Goal: Task Accomplishment & Management: Complete application form

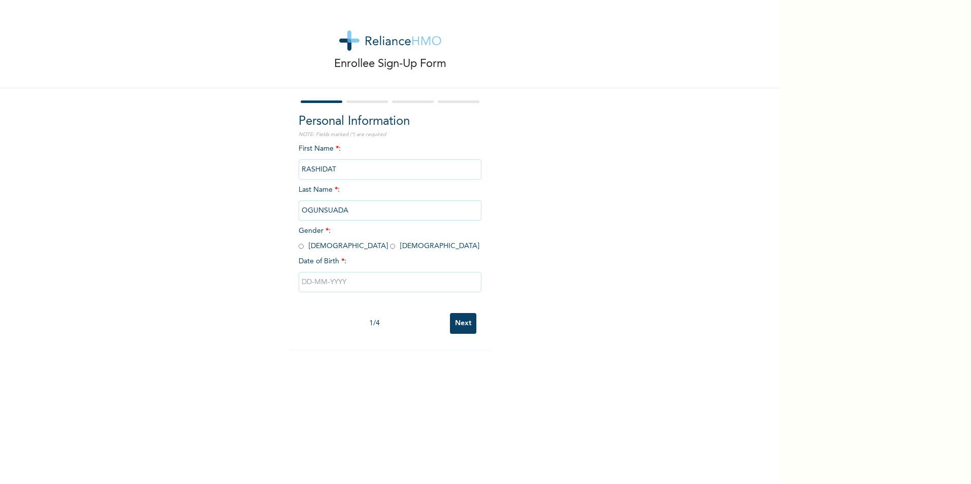
click at [390, 247] on input "radio" at bounding box center [392, 247] width 5 height 10
radio input "true"
click at [331, 284] on input "text" at bounding box center [389, 282] width 183 height 20
select select "8"
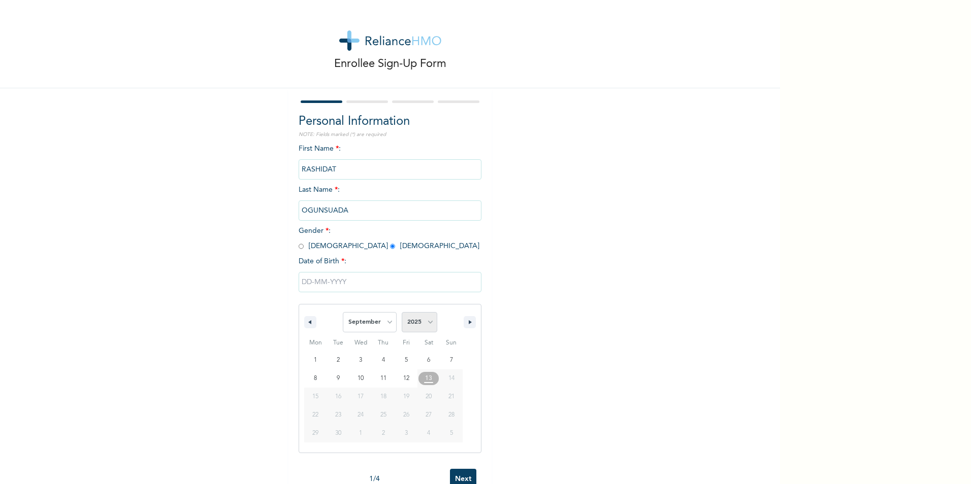
click at [407, 327] on select "2025 2024 2023 2022 2021 2020 2019 2018 2017 2016 2015 2014 2013 2012 2011 2010…" at bounding box center [420, 322] width 36 height 20
select select "1994"
click at [402, 313] on select "2025 2024 2023 2022 2021 2020 2019 2018 2017 2016 2015 2014 2013 2012 2011 2010…" at bounding box center [420, 322] width 36 height 20
click at [378, 331] on select "January February March April May June July August September October November De…" at bounding box center [370, 322] width 54 height 20
click at [343, 313] on select "January February March April May June July August September October November De…" at bounding box center [370, 322] width 54 height 20
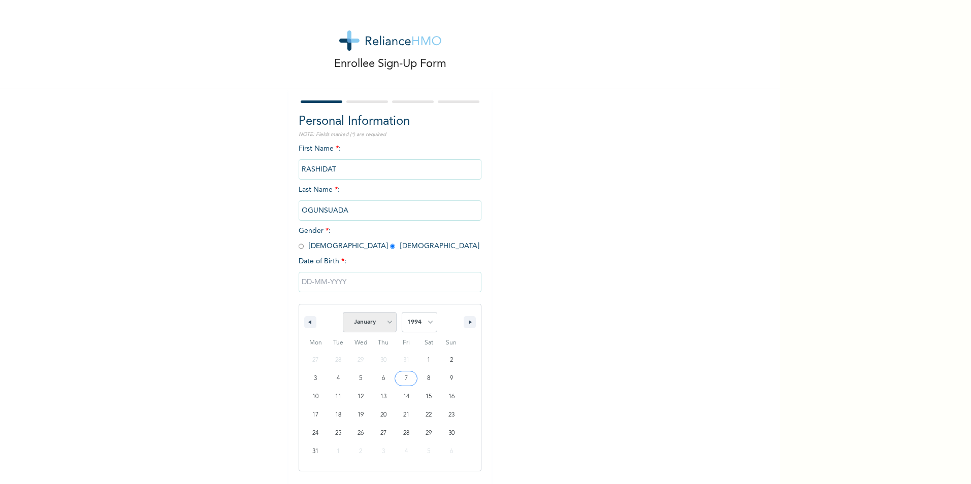
click at [382, 323] on select "January February March April May June July August September October November De…" at bounding box center [370, 322] width 54 height 20
select select "10"
click at [343, 313] on select "January February March April May June July August September October November De…" at bounding box center [370, 322] width 54 height 20
type input "[DATE]"
click at [461, 328] on input "Next" at bounding box center [463, 323] width 26 height 21
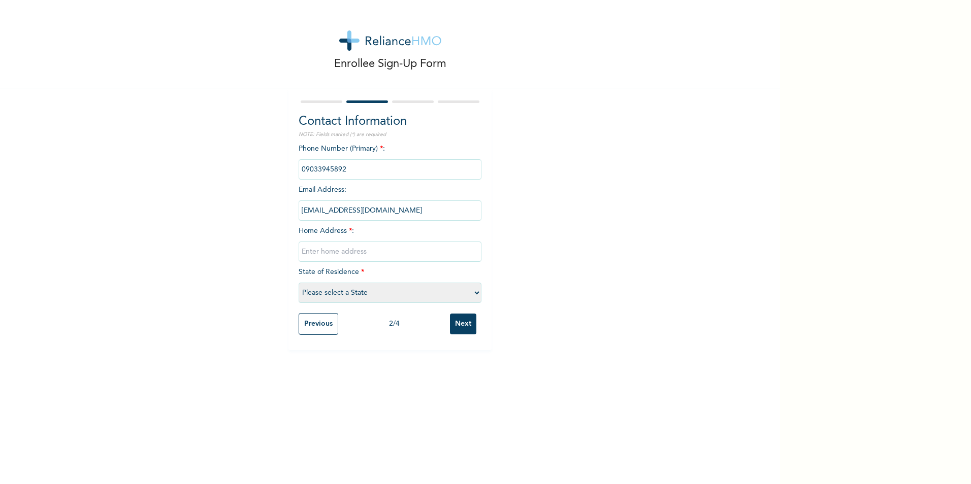
click at [355, 251] on input "text" at bounding box center [389, 252] width 183 height 20
type input "[STREET_ADDRESS][PERSON_NAME]"
click at [375, 297] on select "Please select a State [PERSON_NAME] (FCT) [PERSON_NAME] Ibom [GEOGRAPHIC_DATA] …" at bounding box center [389, 293] width 183 height 20
select select "25"
click at [298, 283] on select "Please select a State [PERSON_NAME] (FCT) [PERSON_NAME] Ibom [GEOGRAPHIC_DATA] …" at bounding box center [389, 293] width 183 height 20
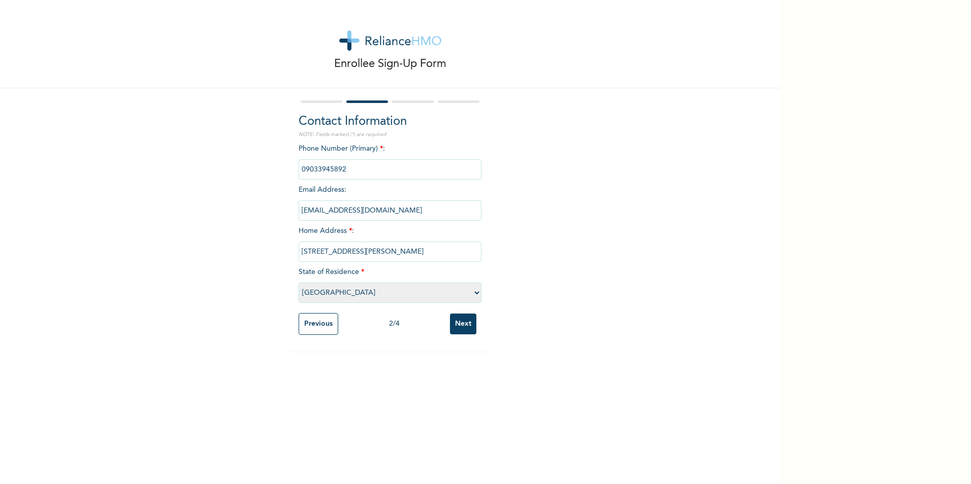
click at [465, 330] on input "Next" at bounding box center [463, 324] width 26 height 21
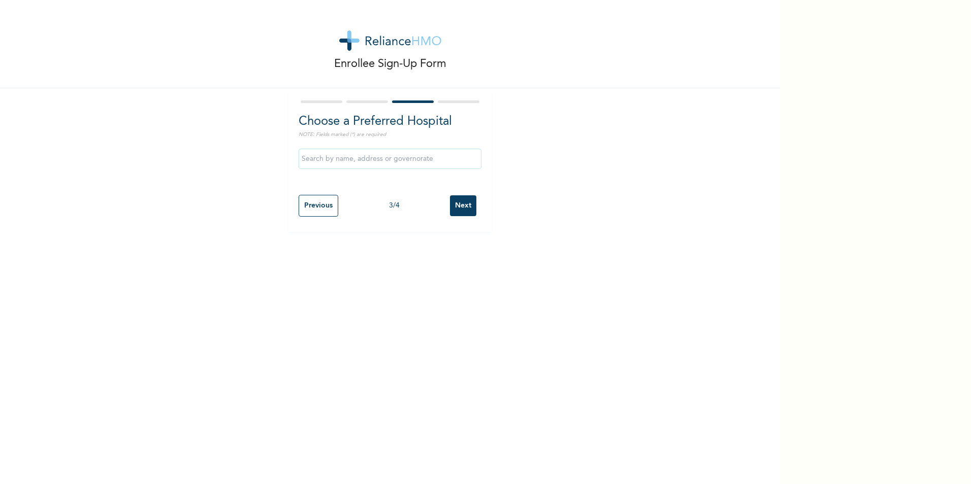
click at [371, 165] on input "text" at bounding box center [389, 159] width 183 height 20
type input "[GEOGRAPHIC_DATA]"
click at [380, 166] on input "[GEOGRAPHIC_DATA]" at bounding box center [389, 159] width 183 height 20
click at [440, 250] on div "Enrollee Sign-Up Form Choose a Preferred Hospital NOTE: Fields marked (*) are r…" at bounding box center [390, 242] width 780 height 484
click at [461, 205] on input "Next" at bounding box center [463, 205] width 26 height 21
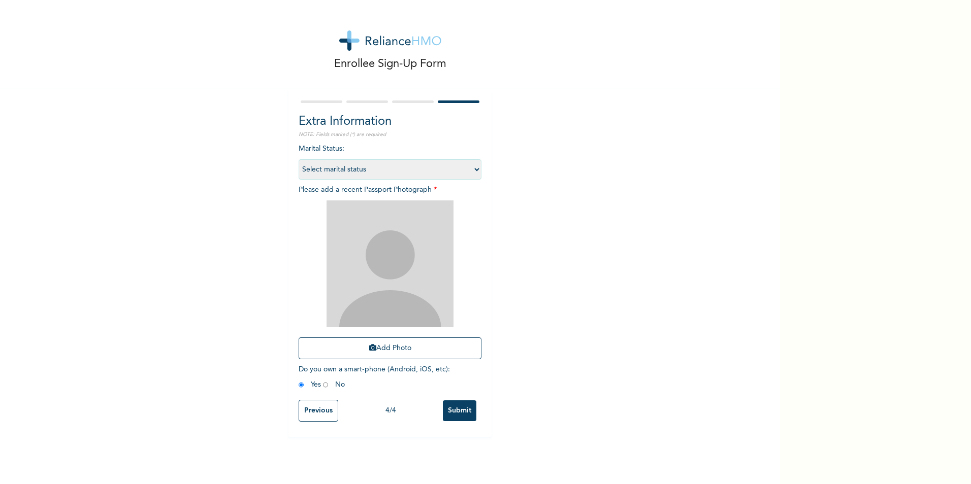
click at [372, 171] on select "Select marital status [DEMOGRAPHIC_DATA] Married [DEMOGRAPHIC_DATA] Widow/[DEMO…" at bounding box center [389, 169] width 183 height 20
select select "2"
click at [298, 159] on select "Select marital status [DEMOGRAPHIC_DATA] Married [DEMOGRAPHIC_DATA] Widow/[DEMO…" at bounding box center [389, 169] width 183 height 20
click at [385, 347] on button "Add Photo" at bounding box center [389, 349] width 183 height 22
click at [379, 347] on button "Add Photo" at bounding box center [389, 349] width 183 height 22
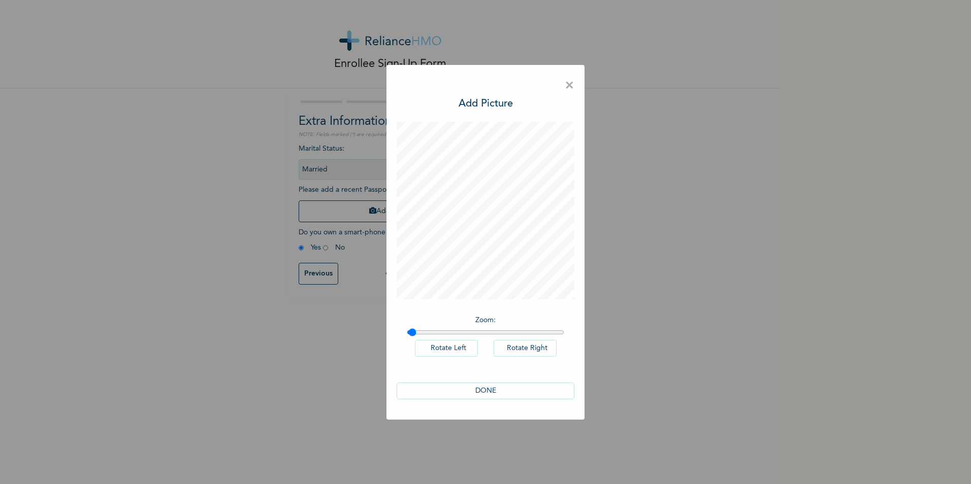
type input "1"
drag, startPoint x: 409, startPoint y: 334, endPoint x: 380, endPoint y: 335, distance: 29.5
click at [407, 335] on input "range" at bounding box center [485, 332] width 157 height 8
click at [491, 387] on button "DONE" at bounding box center [485, 391] width 178 height 17
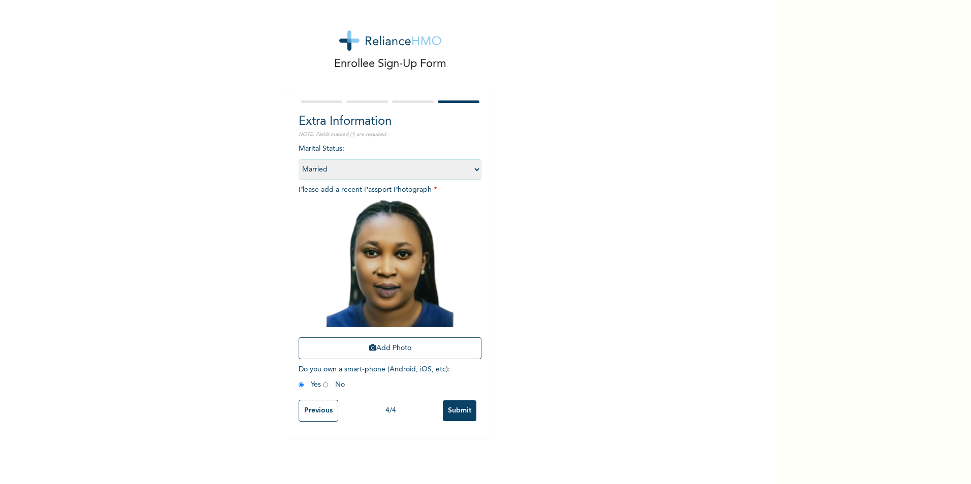
click at [462, 414] on input "Submit" at bounding box center [460, 410] width 34 height 21
